Goal: Task Accomplishment & Management: Use online tool/utility

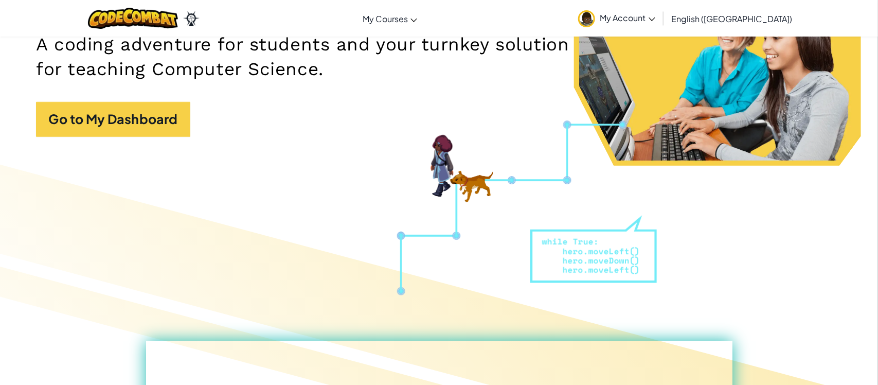
scroll to position [170, 0]
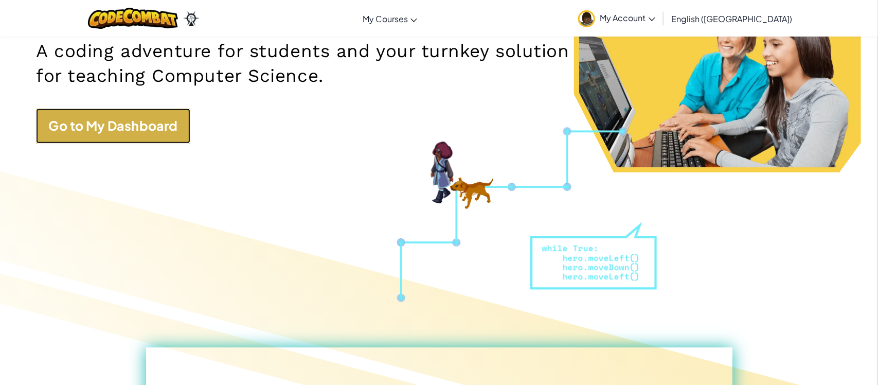
click at [123, 118] on link "Go to My Dashboard" at bounding box center [113, 126] width 154 height 34
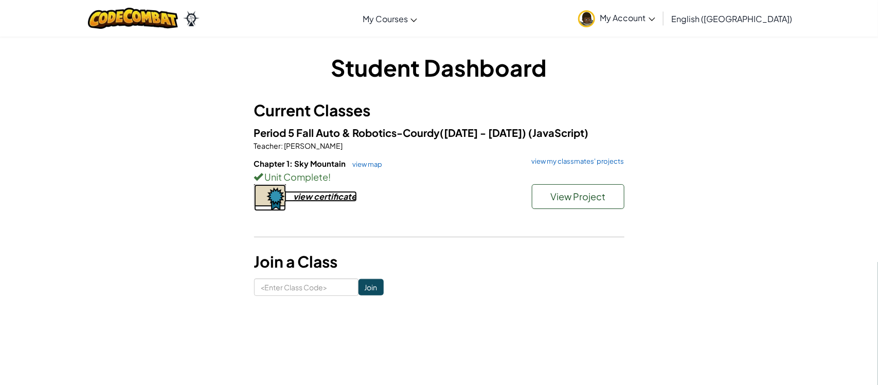
click at [342, 198] on div "view certificate" at bounding box center [325, 196] width 63 height 11
click at [533, 151] on div "Period 5 Fall Auto & Robotics-Courdy([DATE] - [DATE]) (JavaScript) Teacher : [P…" at bounding box center [439, 180] width 370 height 110
click at [570, 166] on h6 "Chapter 1: Sky Mountain view map view my classmates' projects" at bounding box center [439, 163] width 370 height 11
click at [570, 164] on link "view my classmates' projects" at bounding box center [576, 161] width 98 height 7
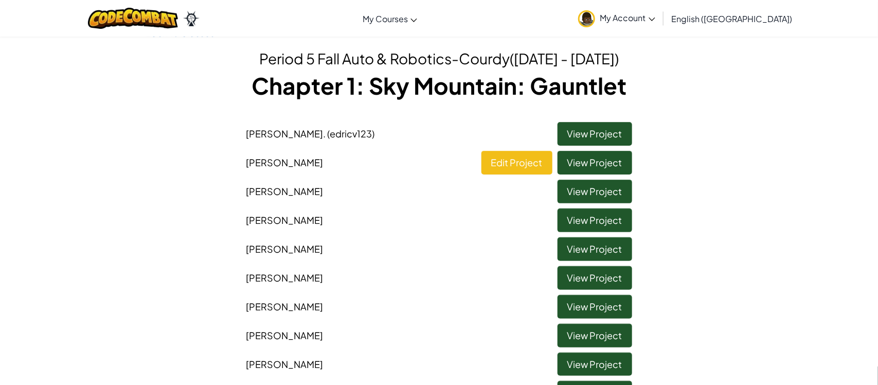
scroll to position [29, 0]
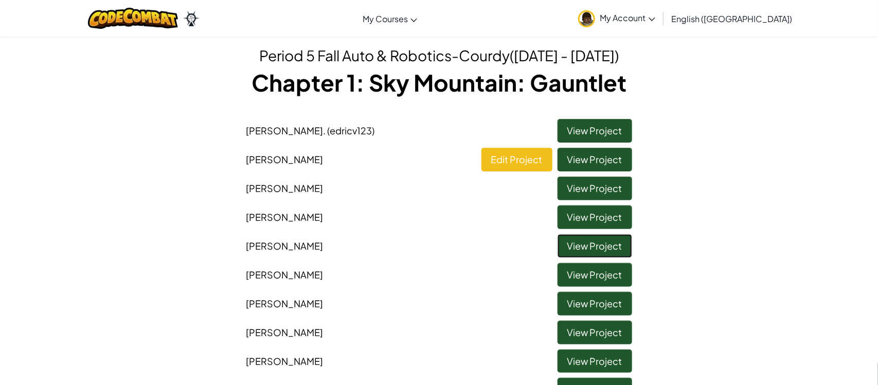
click at [573, 240] on link "View Project" at bounding box center [595, 246] width 75 height 24
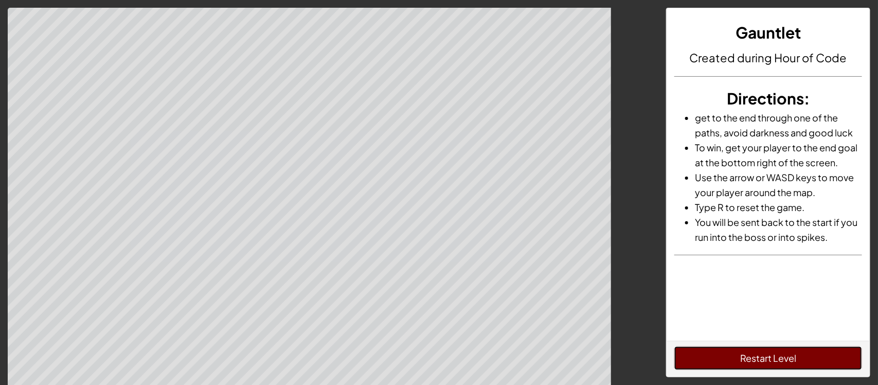
click at [728, 357] on button "Restart Level" at bounding box center [769, 358] width 188 height 24
click at [748, 349] on button "Restart Level" at bounding box center [769, 358] width 188 height 24
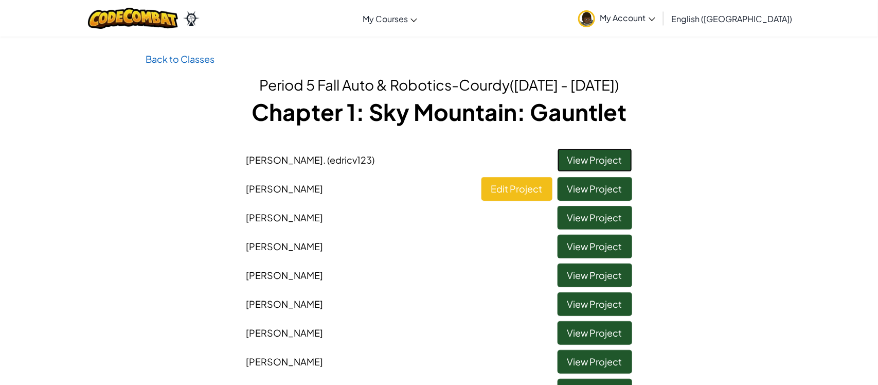
click at [567, 166] on link "View Project" at bounding box center [595, 160] width 75 height 24
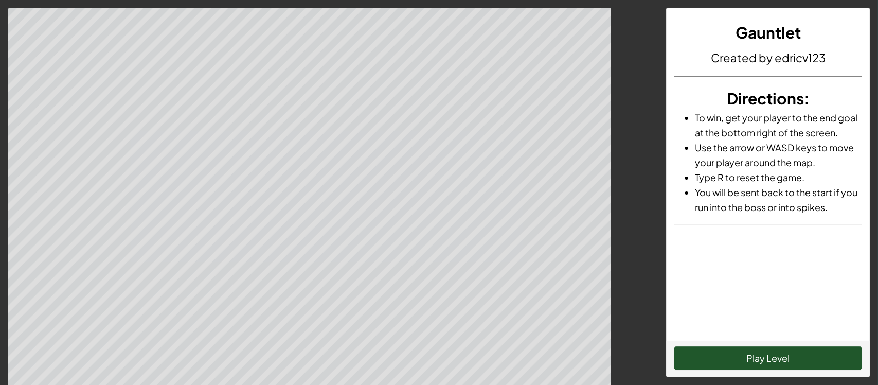
scroll to position [122, 0]
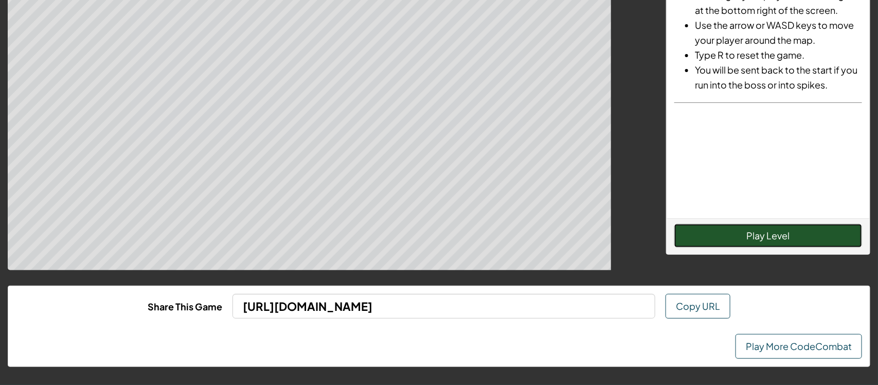
click at [701, 241] on button "Play Level" at bounding box center [769, 236] width 188 height 24
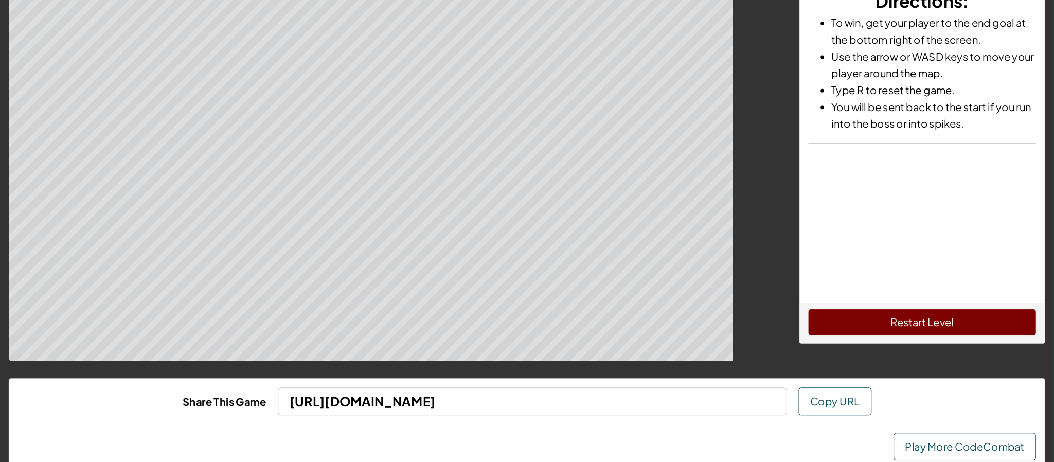
scroll to position [73, 0]
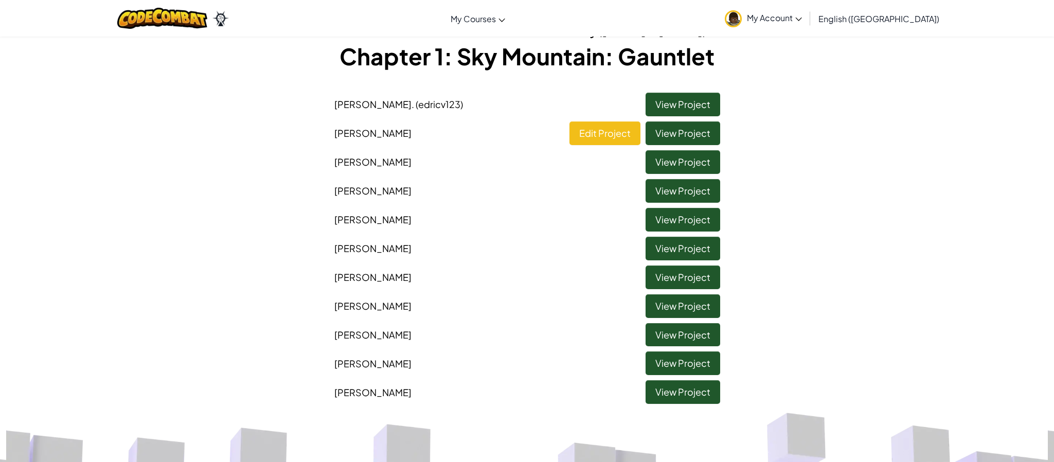
scroll to position [56, 0]
click at [690, 337] on link "View Project" at bounding box center [683, 335] width 75 height 24
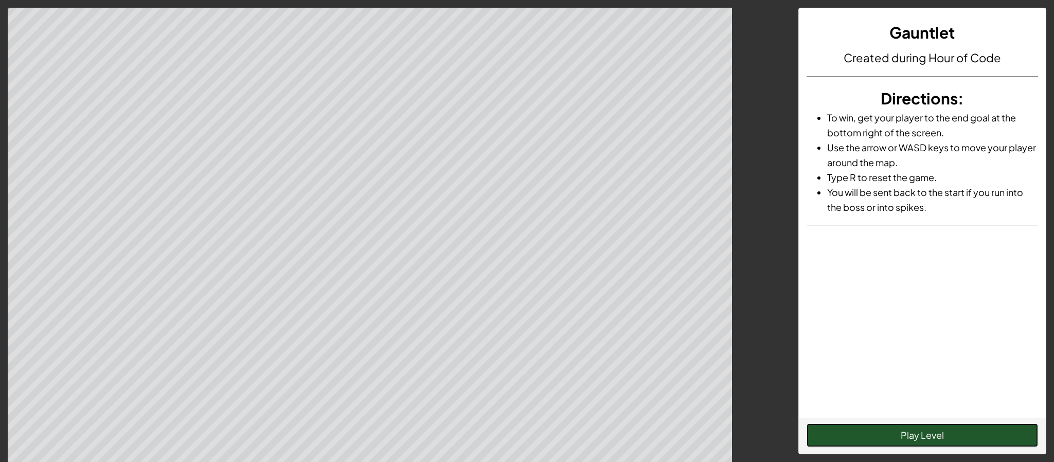
click at [878, 384] on button "Play Level" at bounding box center [923, 435] width 232 height 24
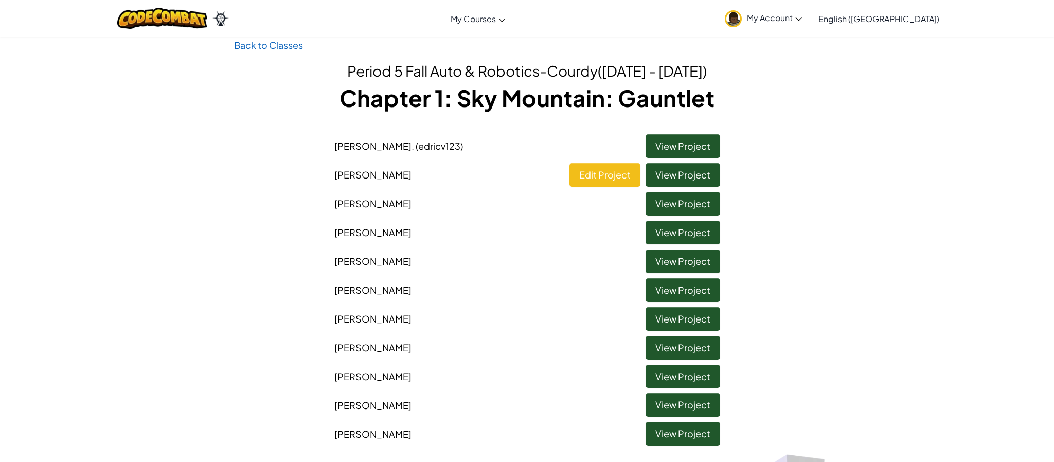
scroll to position [17, 0]
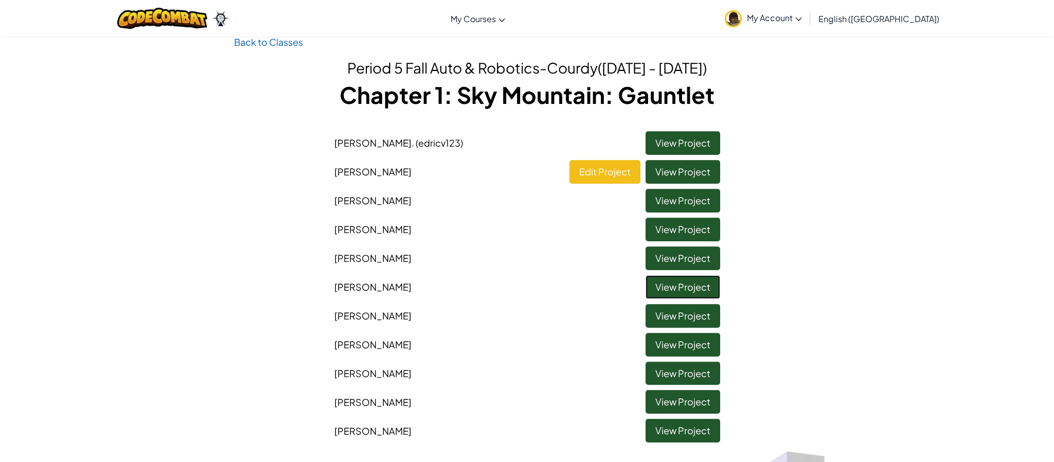
click at [653, 282] on link "View Project" at bounding box center [683, 287] width 75 height 24
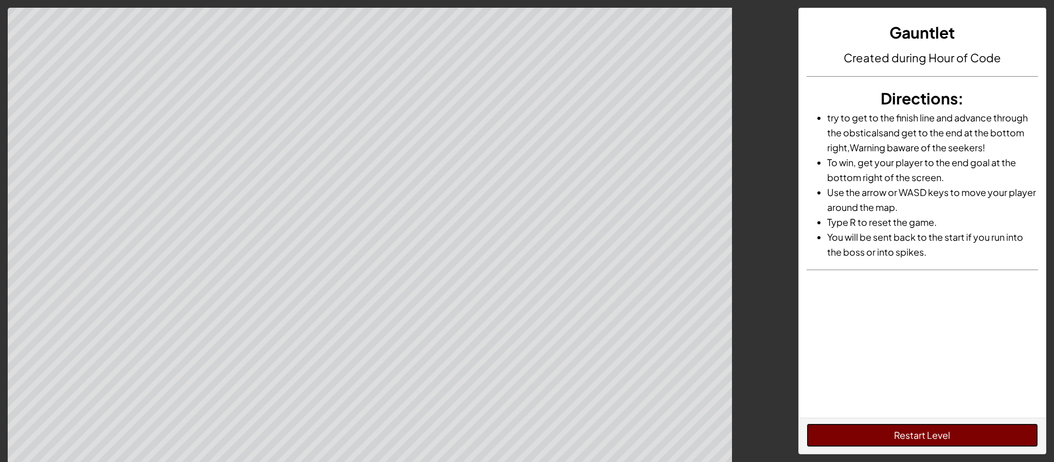
click at [878, 384] on button "Restart Level" at bounding box center [923, 435] width 232 height 24
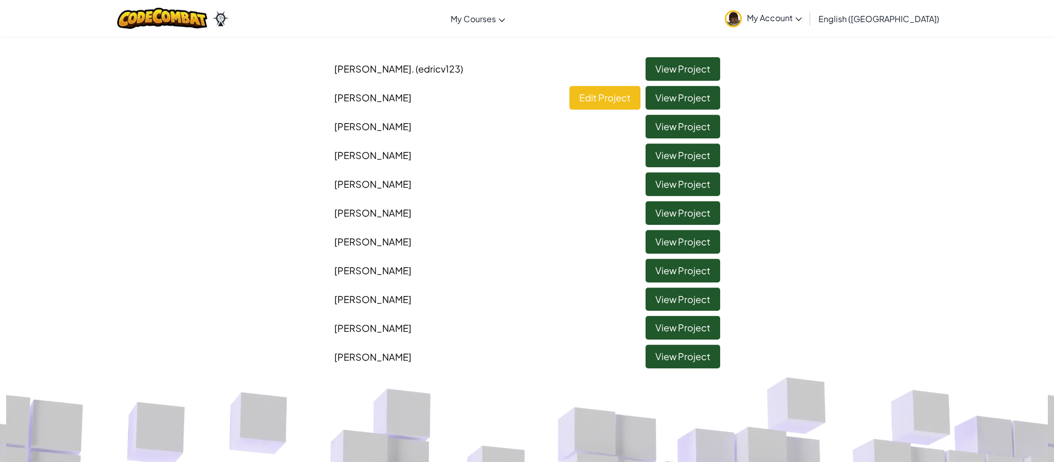
scroll to position [88, 0]
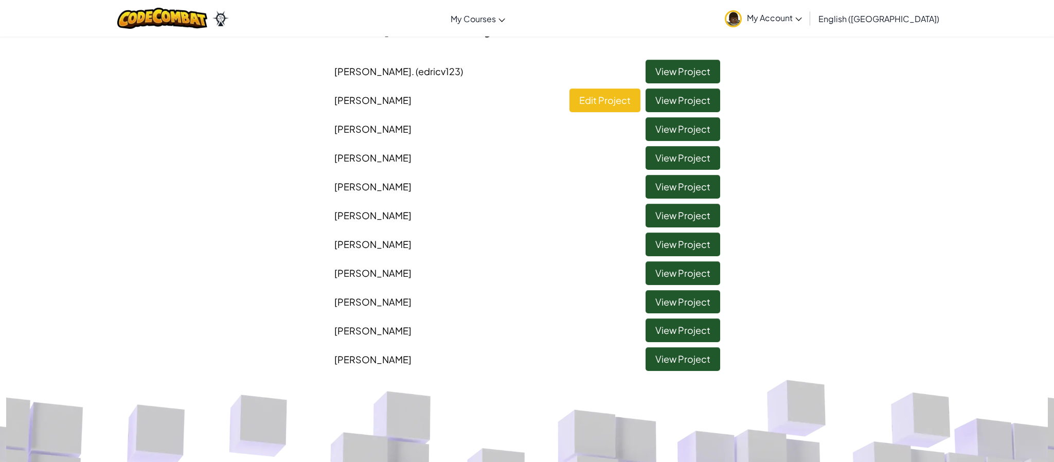
click at [619, 125] on li "[PERSON_NAME] View Project" at bounding box center [527, 126] width 401 height 29
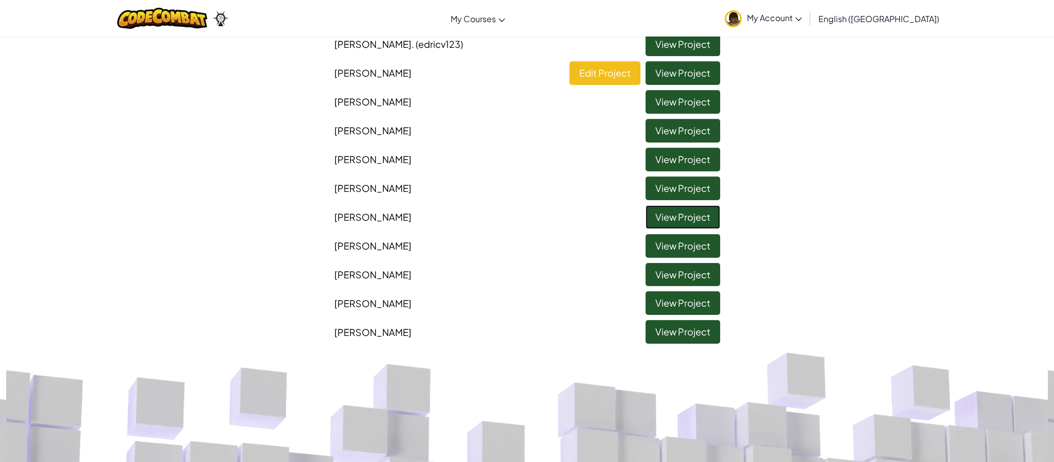
click at [648, 215] on link "View Project" at bounding box center [683, 217] width 75 height 24
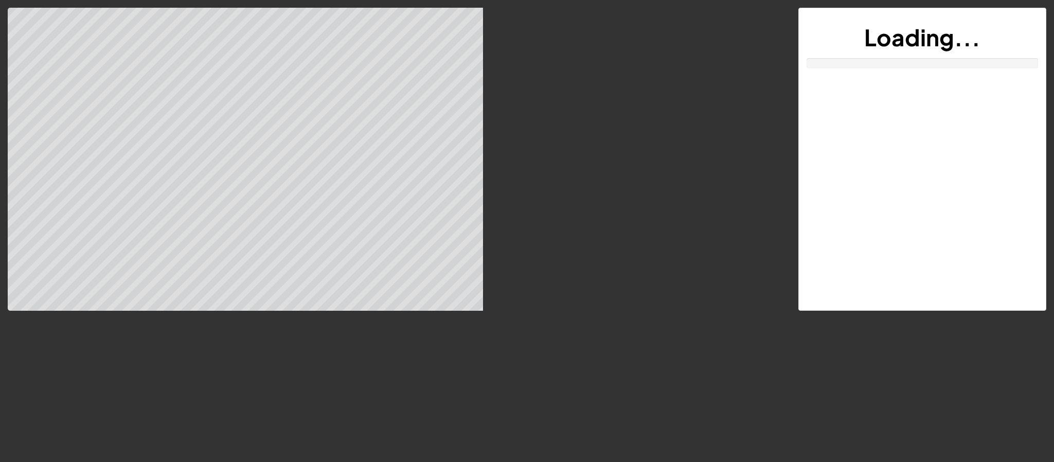
click at [642, 206] on div at bounding box center [395, 159] width 775 height 303
